Goal: Obtain resource: Download file/media

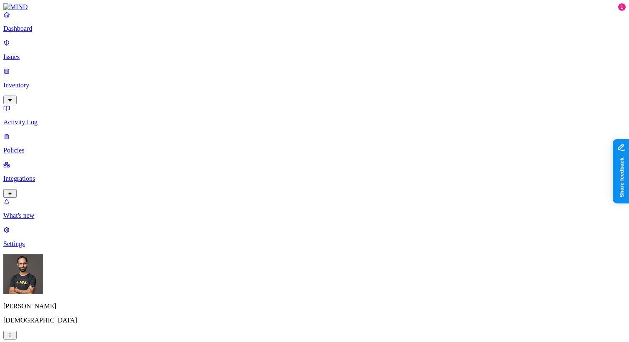
click at [67, 81] on p "Inventory" at bounding box center [314, 84] width 622 height 7
